Goal: Find specific page/section: Find specific page/section

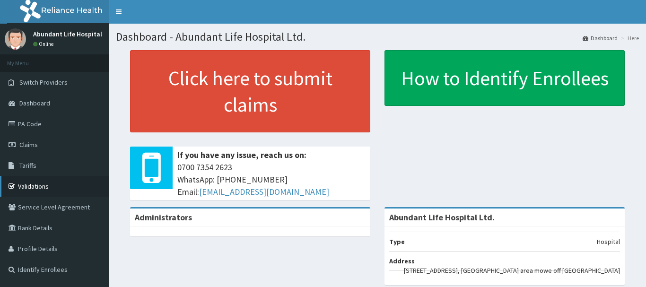
click at [44, 191] on link "Validations" at bounding box center [54, 186] width 109 height 21
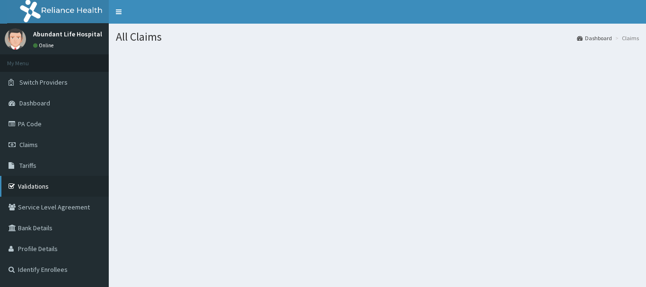
click at [32, 191] on link "Validations" at bounding box center [54, 186] width 109 height 21
